Goal: Task Accomplishment & Management: Manage account settings

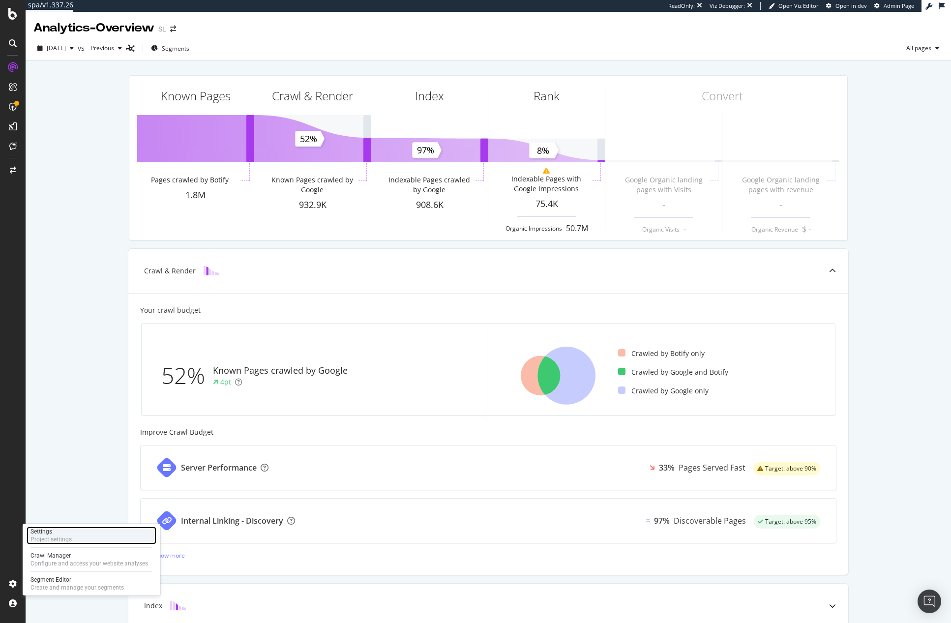
click at [53, 539] on div "Project settings" at bounding box center [50, 539] width 41 height 8
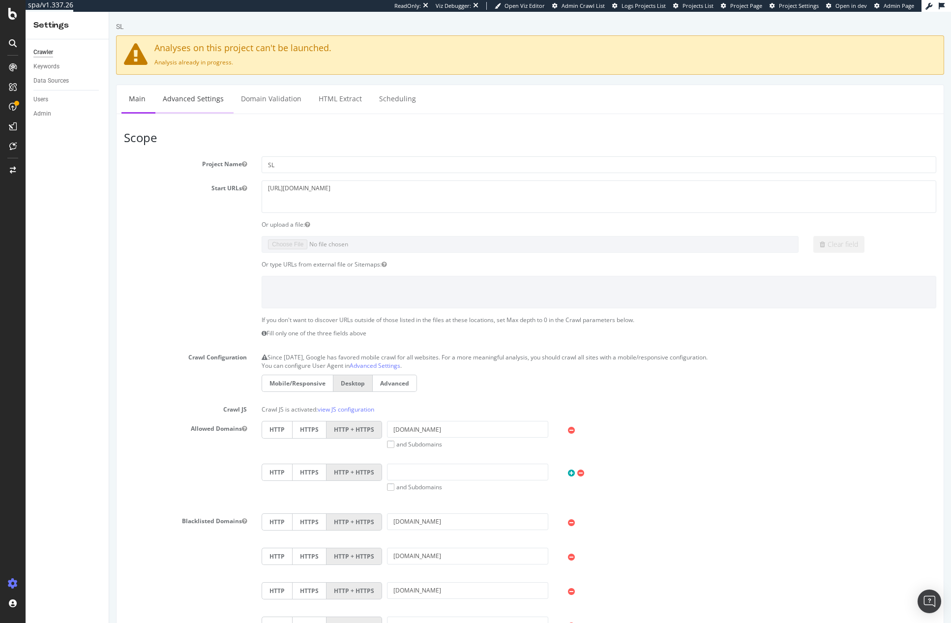
click at [194, 102] on link "Advanced Settings" at bounding box center [193, 98] width 76 height 27
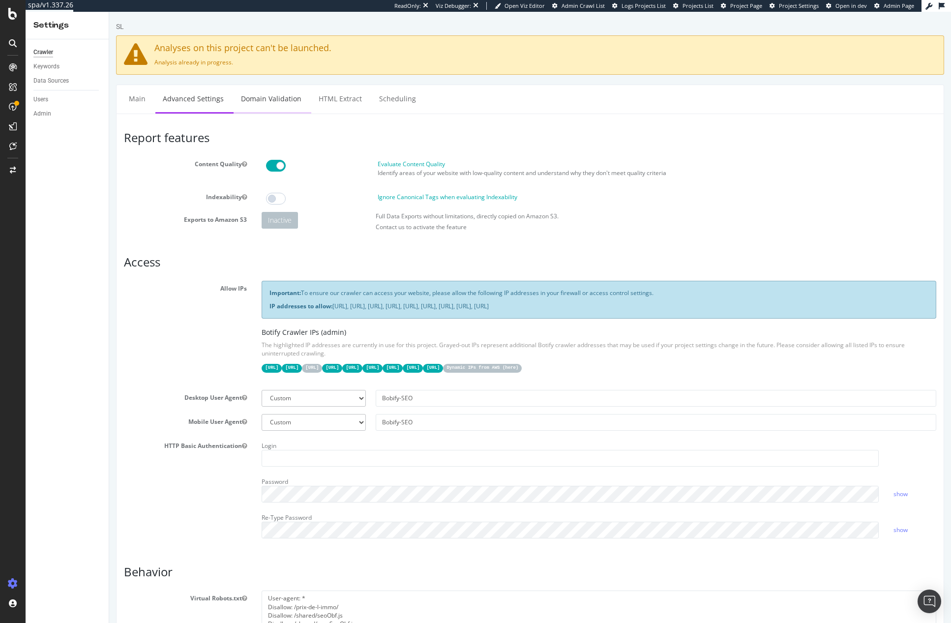
click at [256, 104] on link "Domain Validation" at bounding box center [271, 98] width 75 height 27
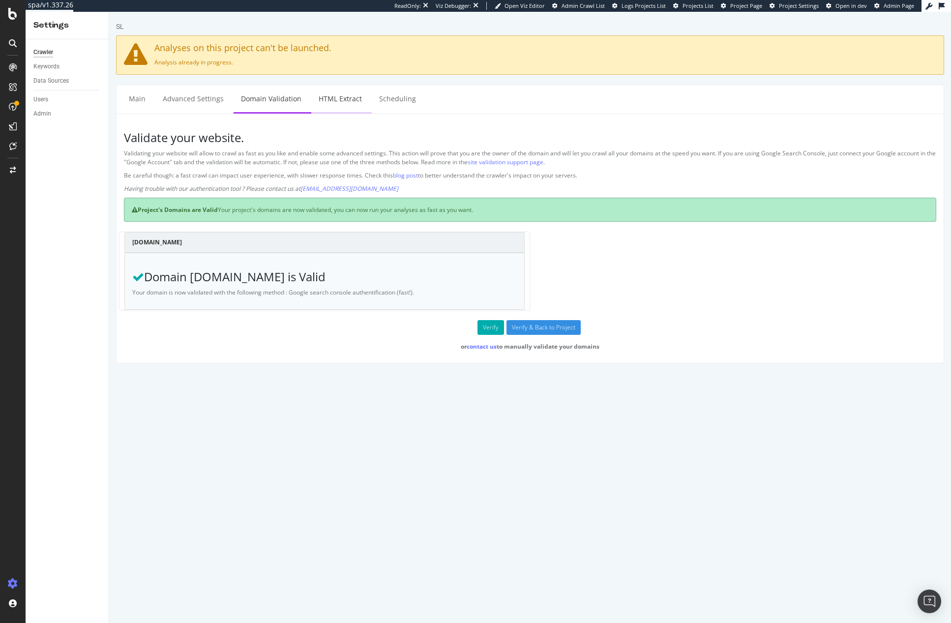
click at [332, 94] on link "HTML Extract" at bounding box center [340, 98] width 58 height 27
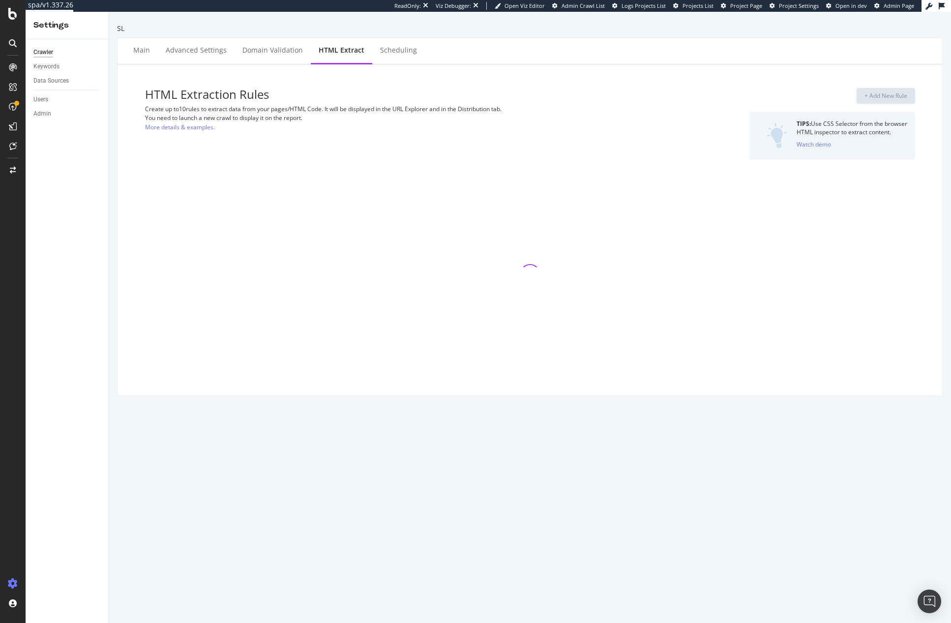
select select "i"
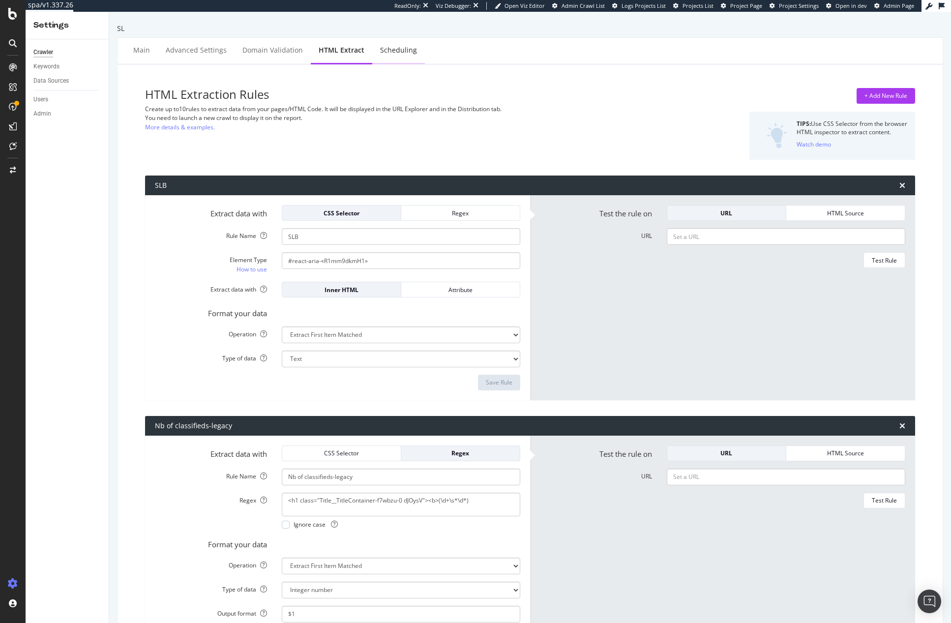
click at [388, 50] on div "Scheduling" at bounding box center [398, 50] width 37 height 10
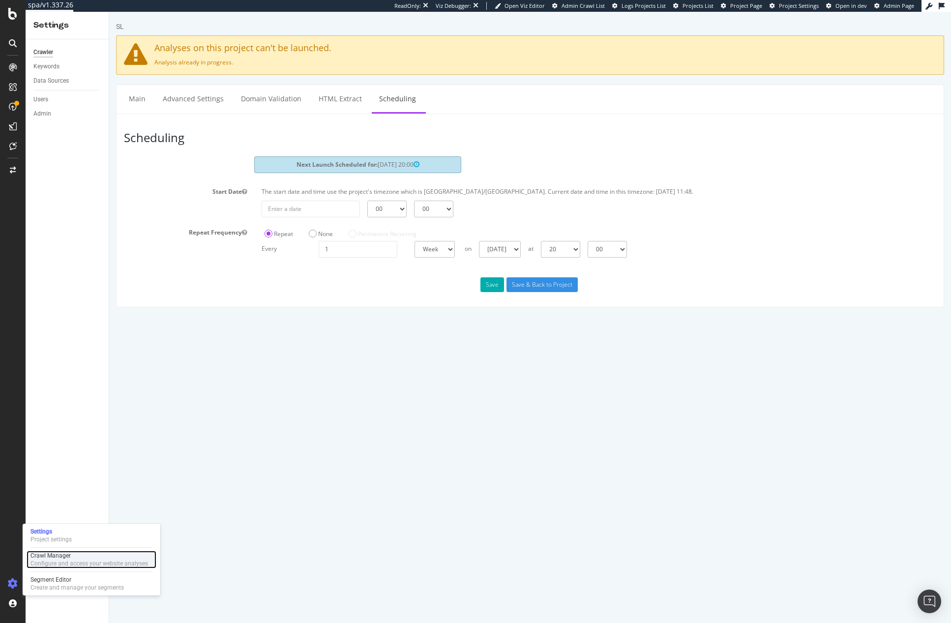
click at [55, 561] on div "Configure and access your website analyses" at bounding box center [89, 563] width 118 height 8
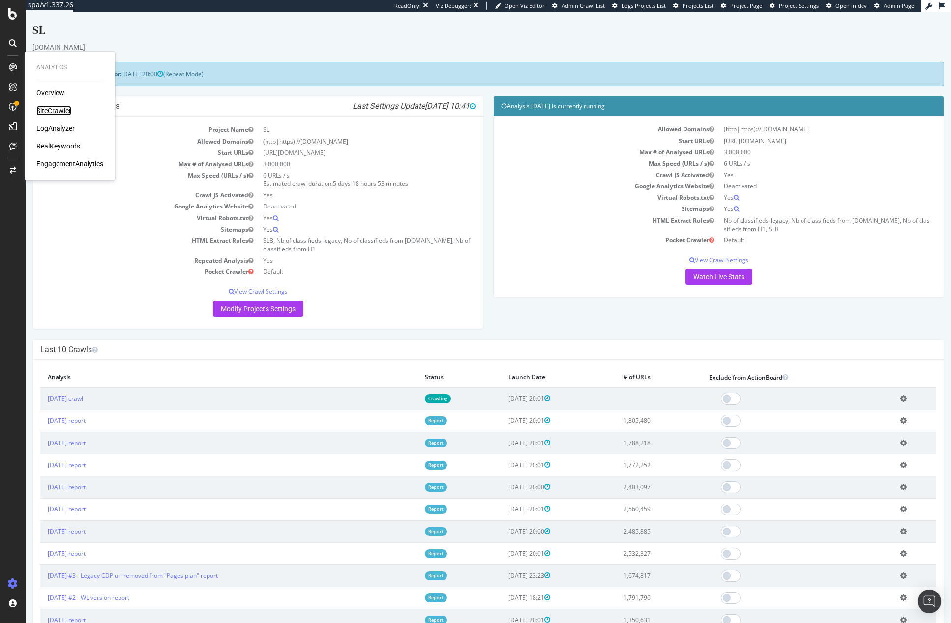
click at [57, 109] on div "SiteCrawler" at bounding box center [53, 111] width 35 height 10
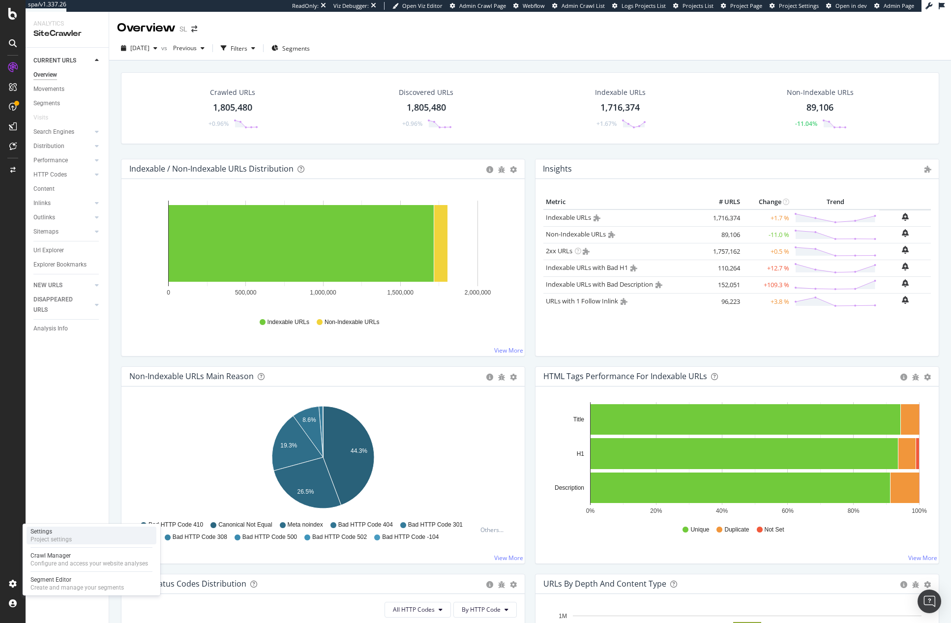
click at [53, 532] on div "Settings" at bounding box center [50, 532] width 41 height 8
